Goal: Transaction & Acquisition: Purchase product/service

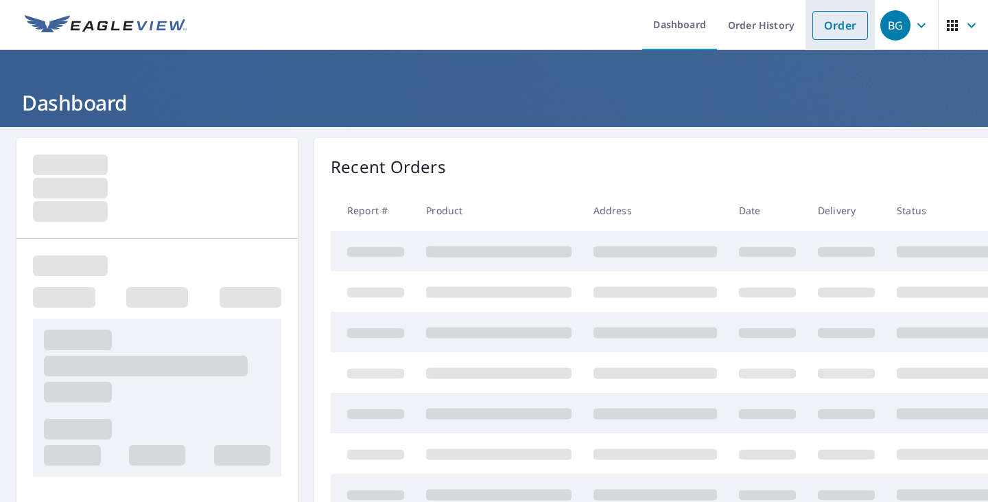
click at [819, 32] on link "Order" at bounding box center [840, 25] width 56 height 29
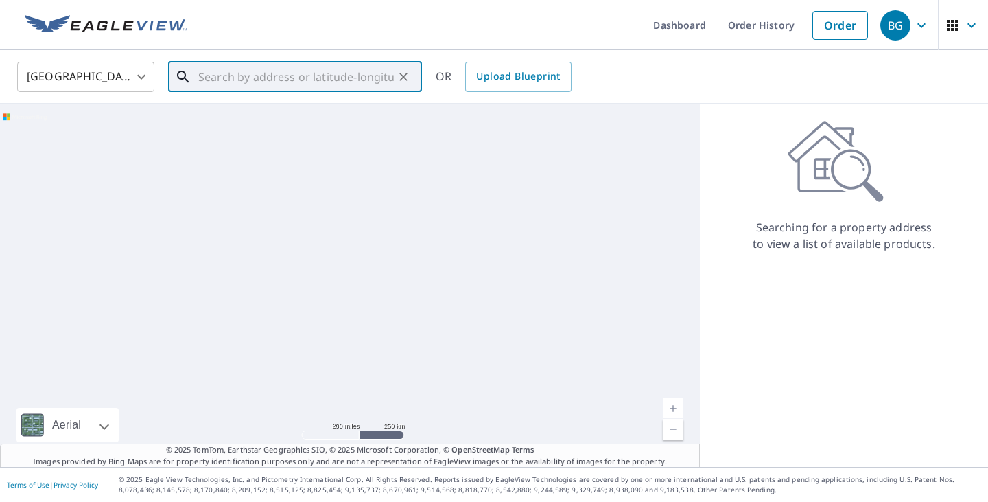
click at [349, 92] on div "​" at bounding box center [295, 77] width 254 height 30
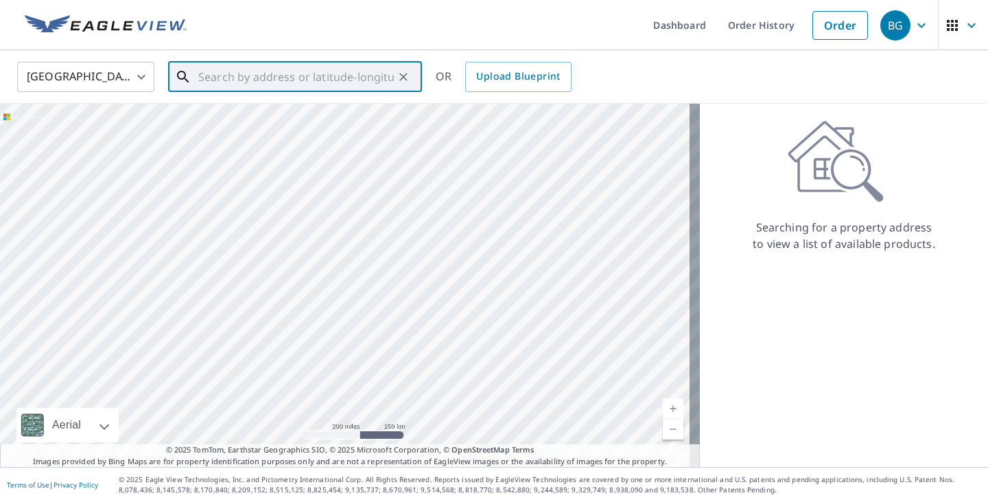
paste input "[STREET_ADDRESS]"
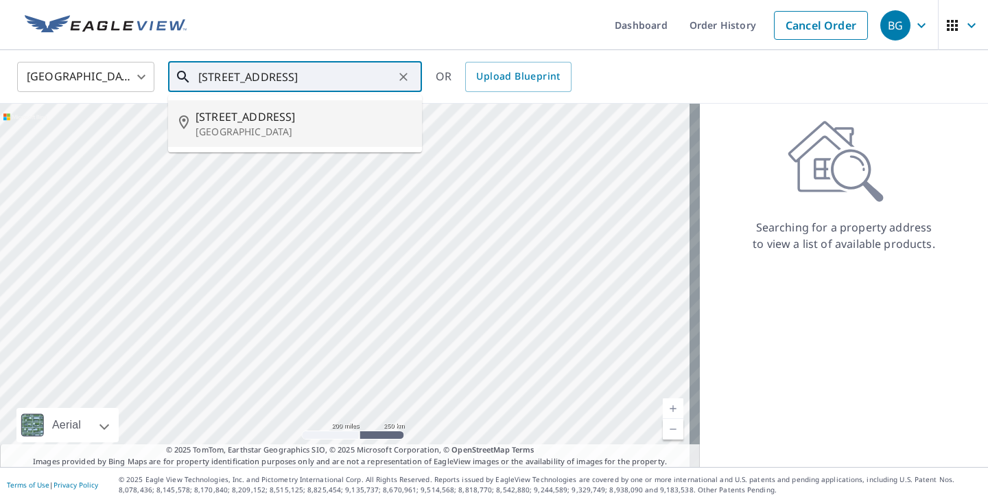
click at [354, 120] on span "[STREET_ADDRESS]" at bounding box center [303, 116] width 215 height 16
type input "[STREET_ADDRESS]"
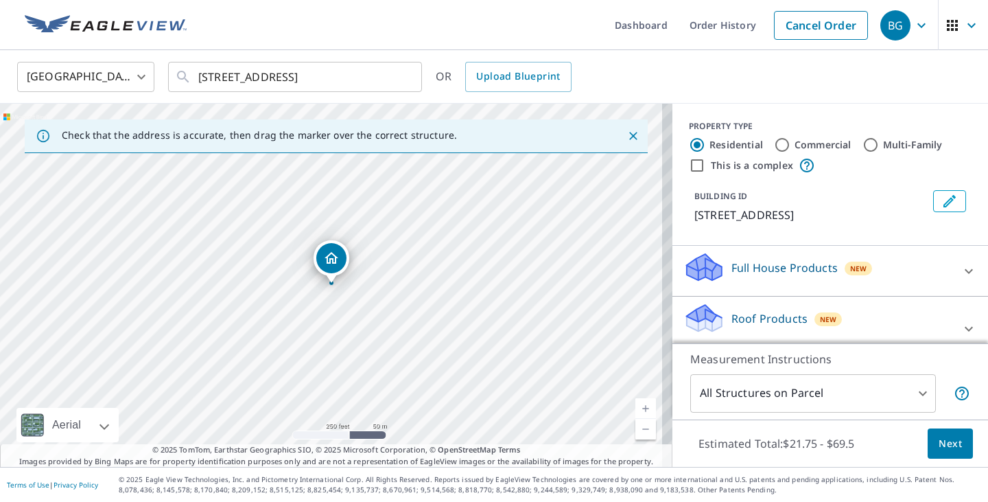
click at [958, 443] on button "Next" at bounding box center [950, 443] width 45 height 31
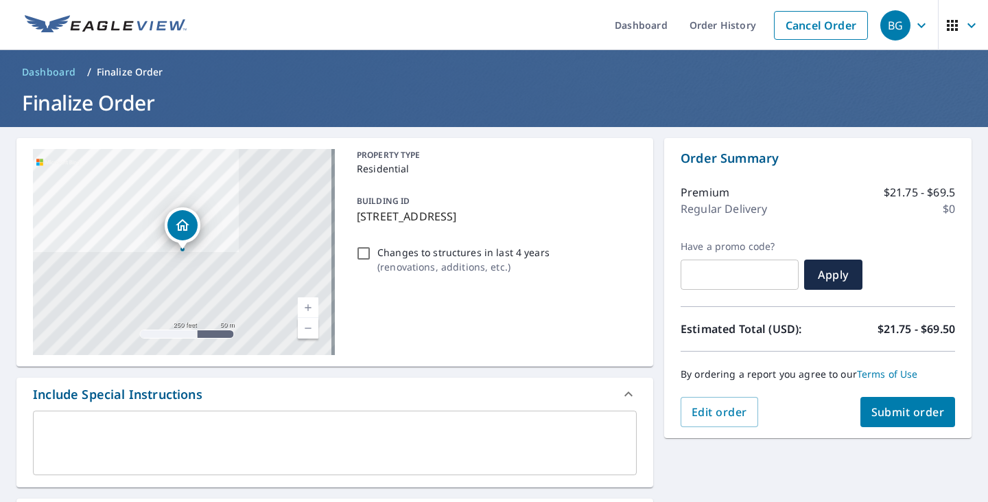
click at [893, 413] on span "Submit order" at bounding box center [907, 411] width 73 height 15
